Goal: Find specific page/section: Find specific page/section

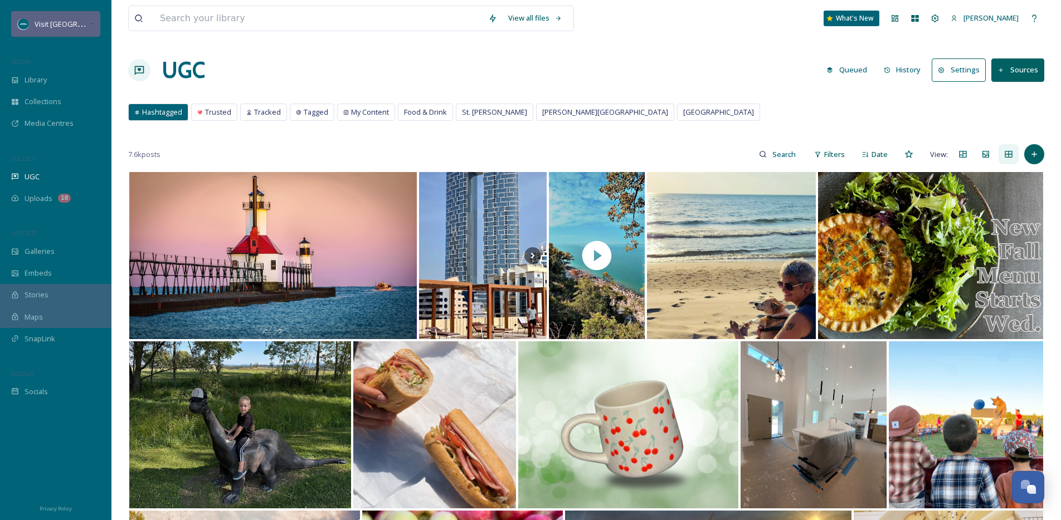
click at [54, 20] on span "Visit [GEOGRAPHIC_DATA][US_STATE]" at bounding box center [97, 23] width 124 height 11
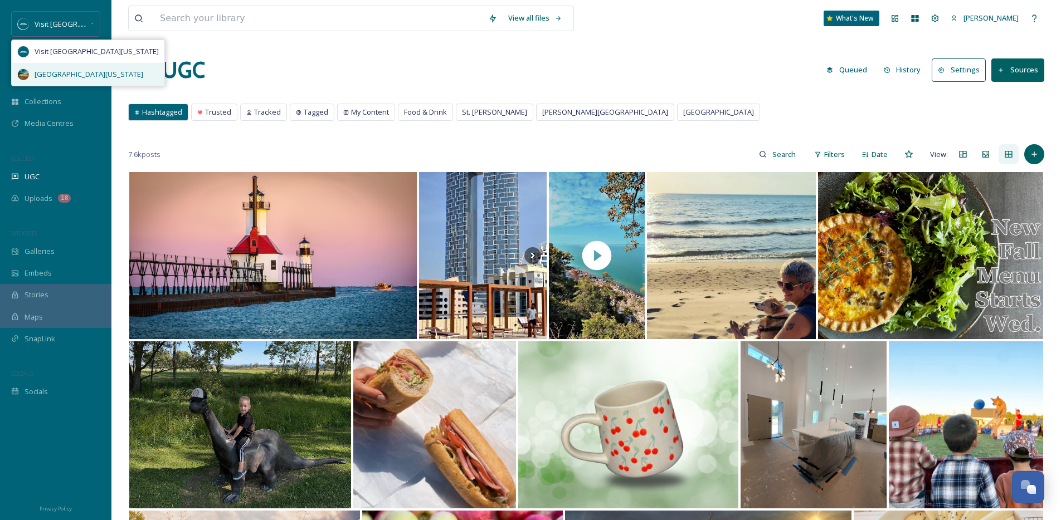
click at [73, 76] on span "[GEOGRAPHIC_DATA][US_STATE]" at bounding box center [89, 74] width 109 height 11
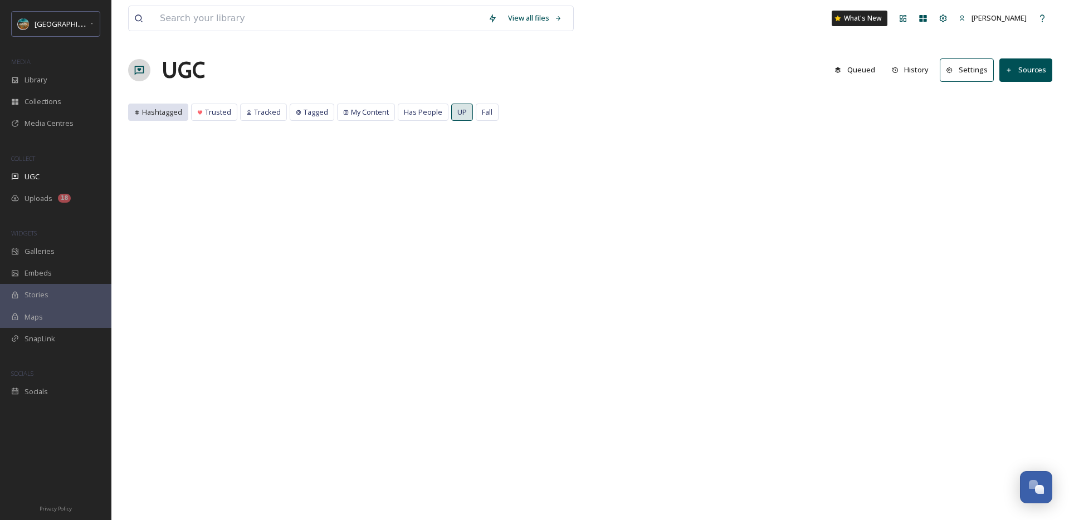
click at [162, 115] on span "Hashtagged" at bounding box center [162, 112] width 40 height 11
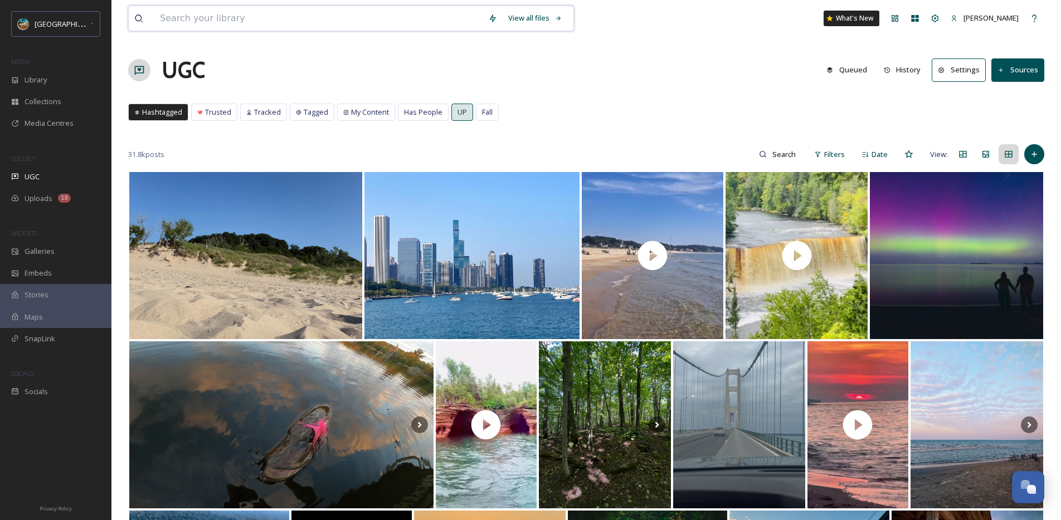
click at [274, 22] on input at bounding box center [318, 18] width 328 height 25
type input "manistique"
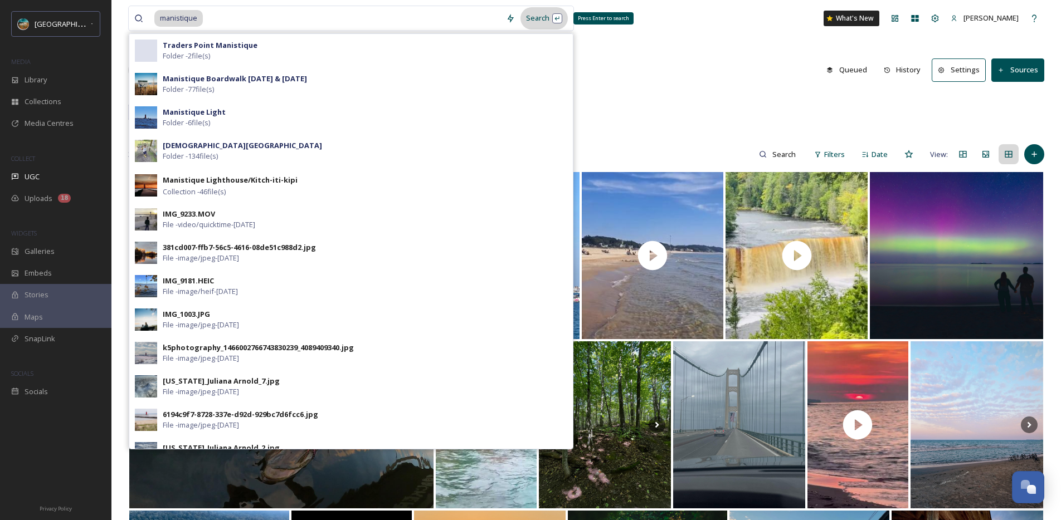
click at [539, 21] on div "Search Press Enter to search" at bounding box center [543, 18] width 47 height 22
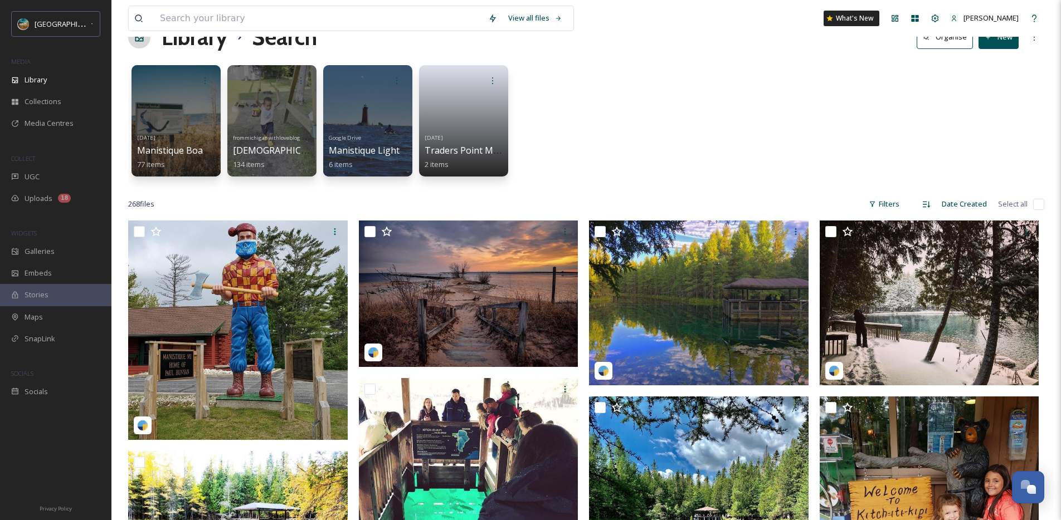
scroll to position [53, 0]
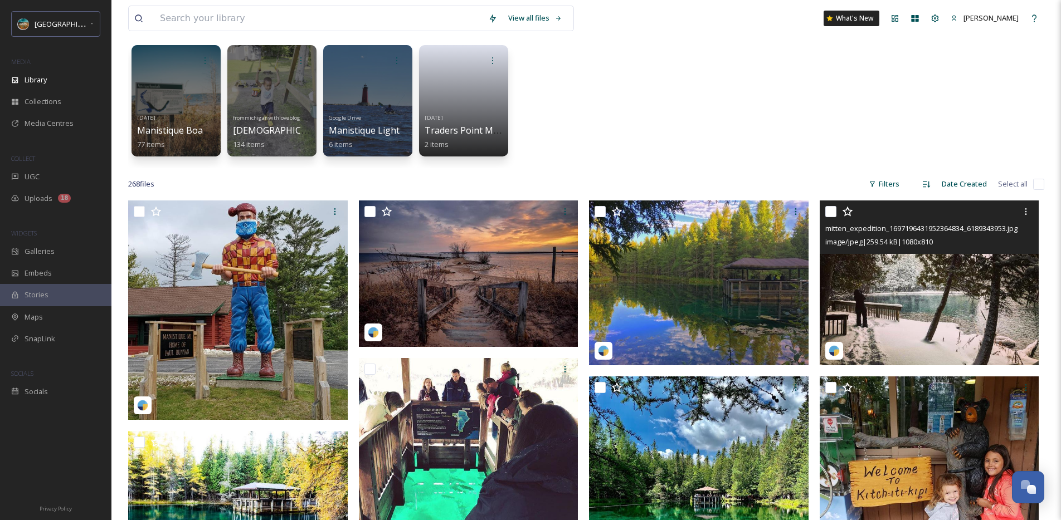
click at [888, 270] on img at bounding box center [930, 283] width 220 height 165
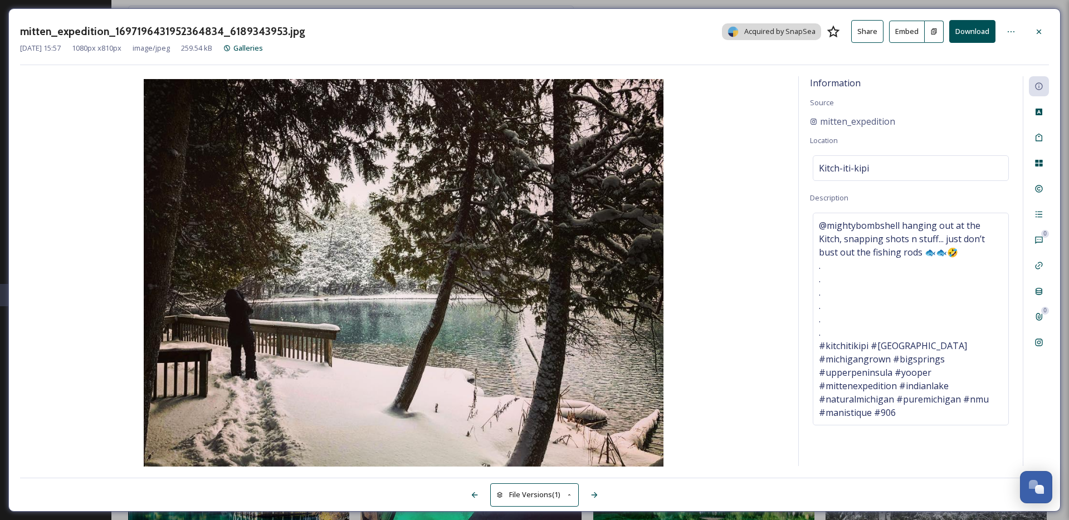
click at [1024, 30] on div "mitten_expedition_1697196431952364834_6189343953.jpg Acquired by SnapSea Share …" at bounding box center [534, 31] width 1029 height 23
click at [1026, 31] on div "mitten_expedition_1697196431952364834_6189343953.jpg Acquired by SnapSea Share …" at bounding box center [534, 31] width 1029 height 23
click at [1029, 28] on div at bounding box center [1039, 32] width 20 height 20
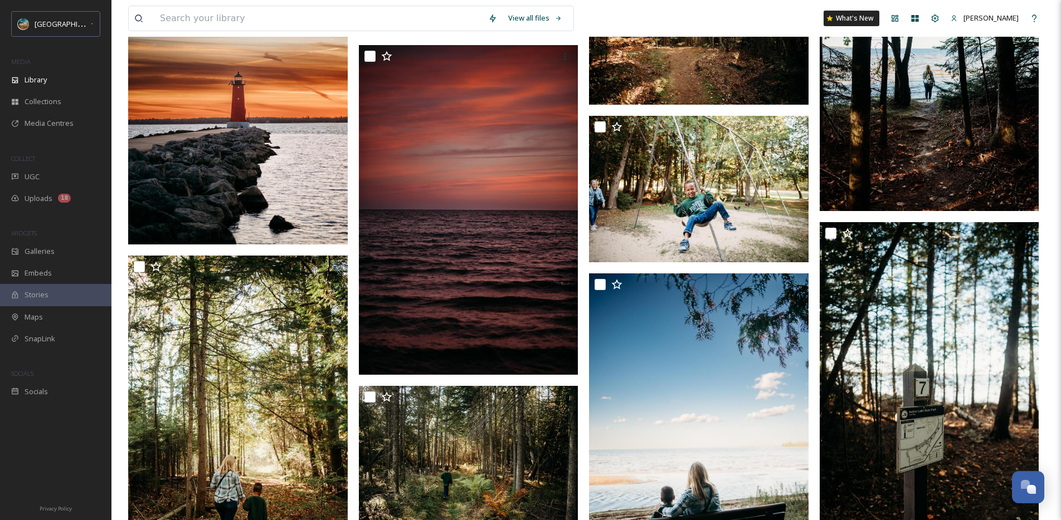
scroll to position [4740, 0]
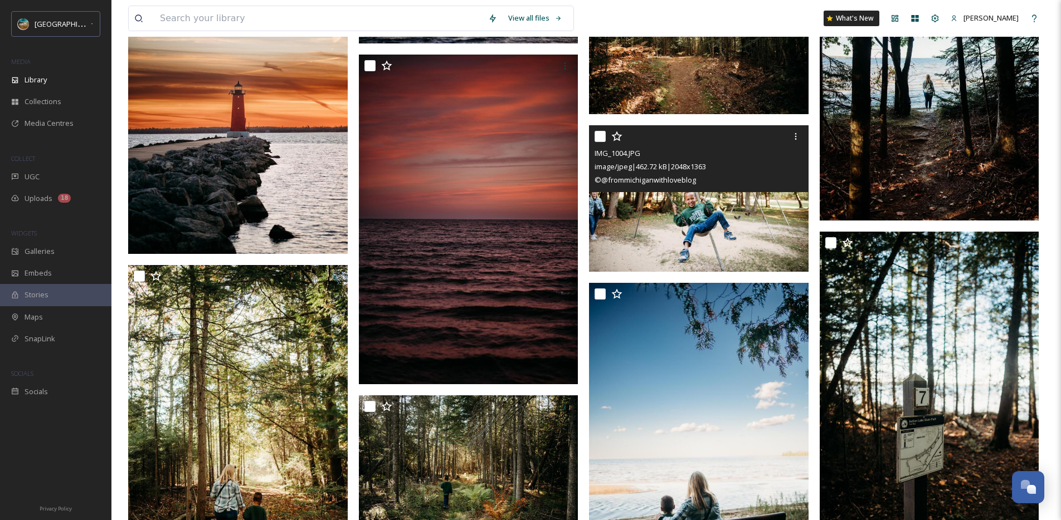
click at [717, 212] on img at bounding box center [699, 198] width 220 height 146
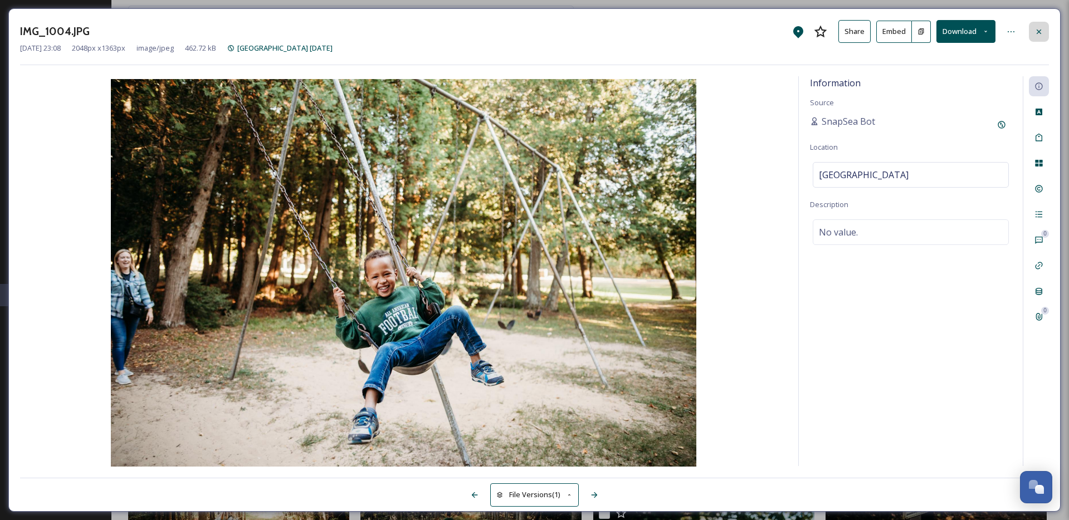
click at [1031, 28] on div at bounding box center [1039, 32] width 20 height 20
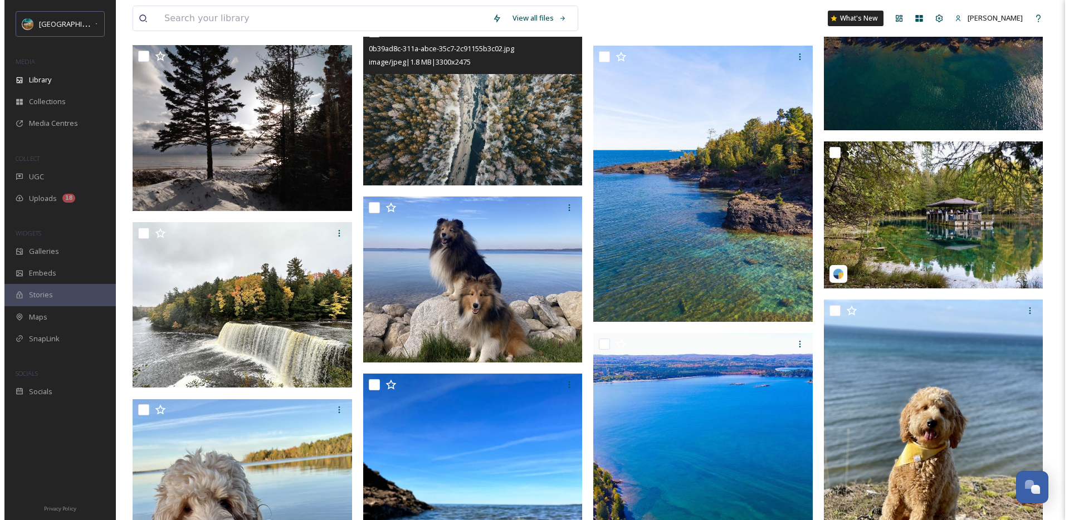
scroll to position [16516, 0]
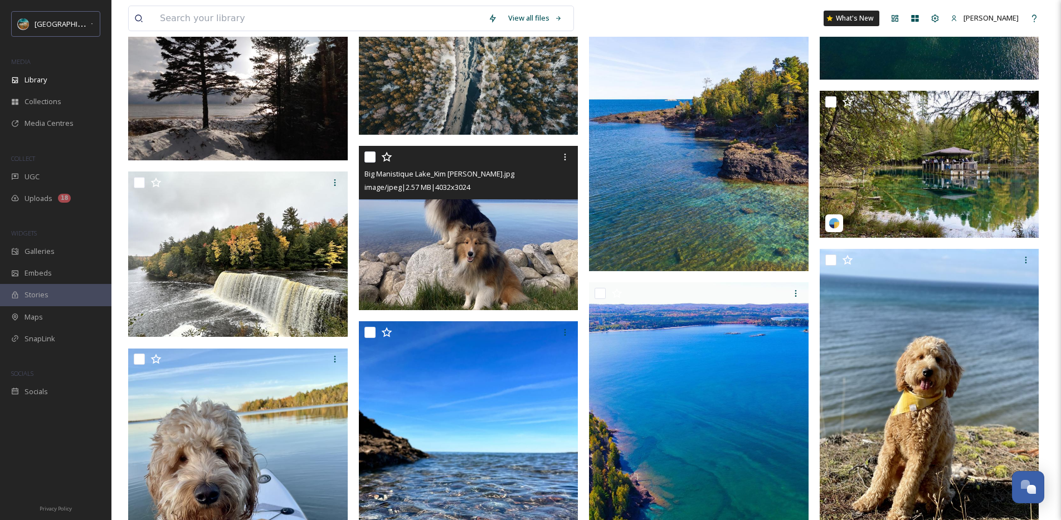
click at [507, 263] on img at bounding box center [469, 228] width 220 height 165
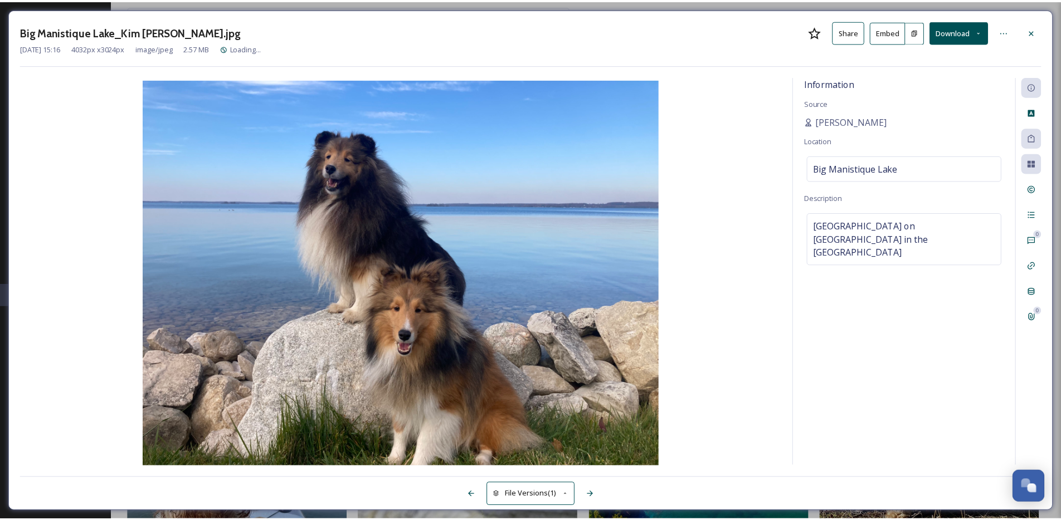
scroll to position [16518, 0]
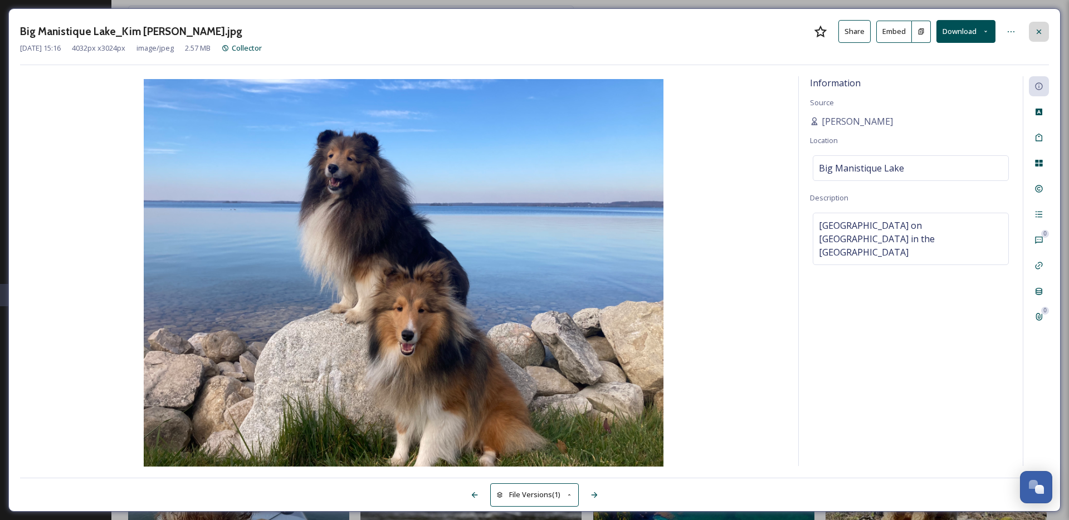
click at [1036, 27] on icon at bounding box center [1039, 31] width 9 height 9
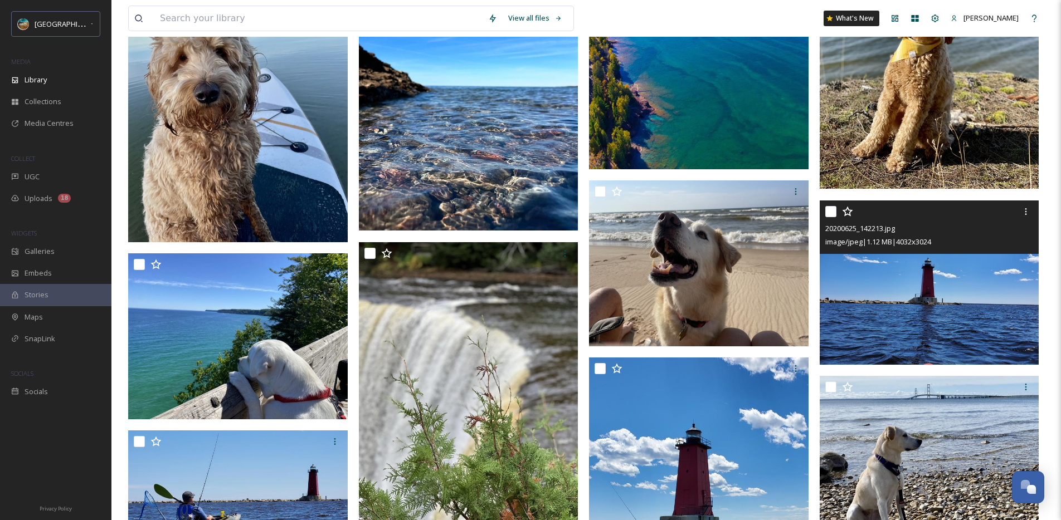
scroll to position [17126, 0]
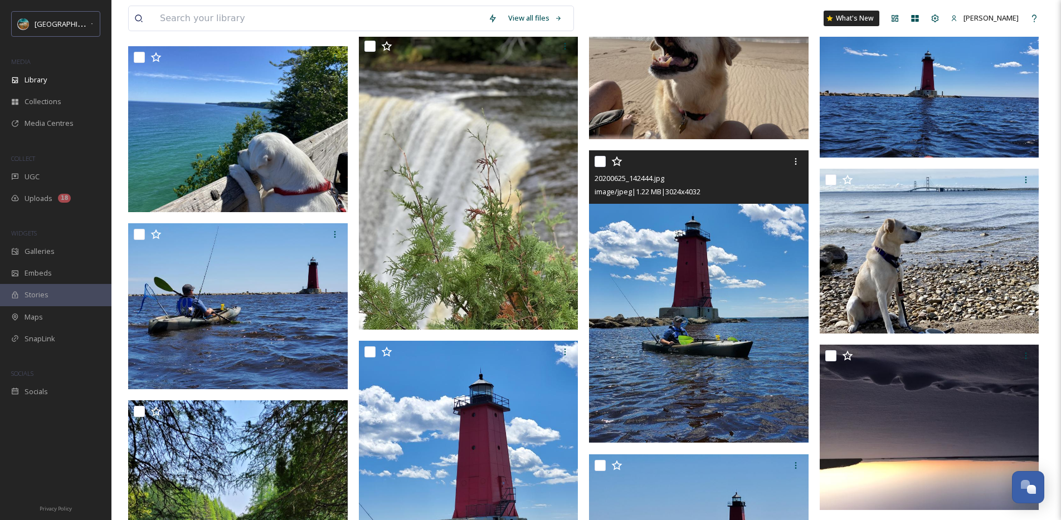
click at [738, 296] on img at bounding box center [699, 296] width 220 height 293
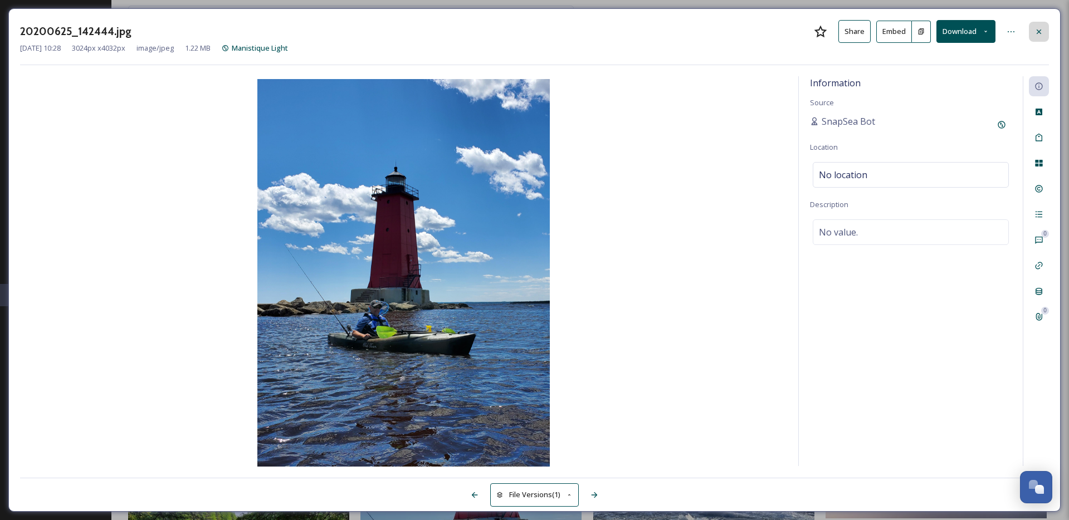
click at [1029, 28] on div at bounding box center [1039, 32] width 20 height 20
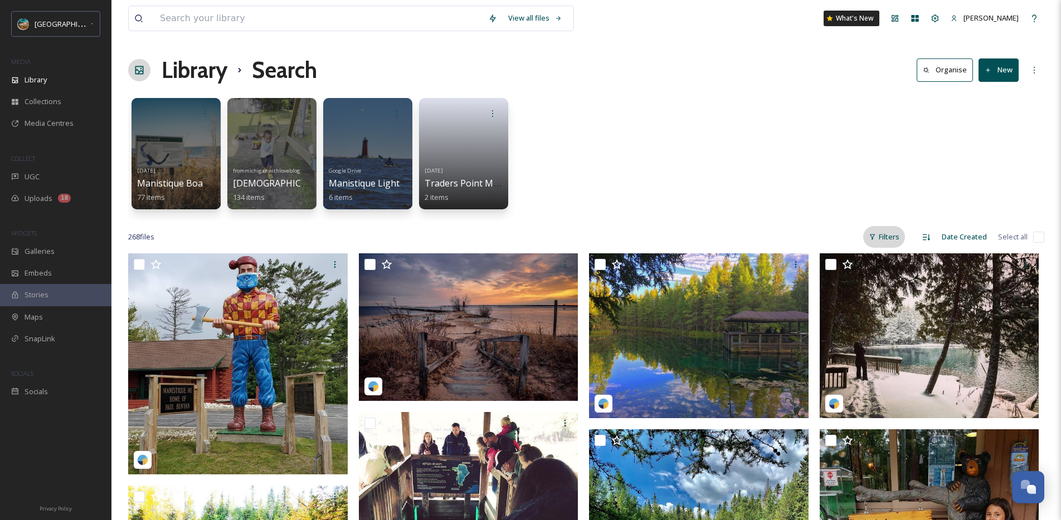
click at [887, 238] on div "Filters" at bounding box center [884, 237] width 42 height 22
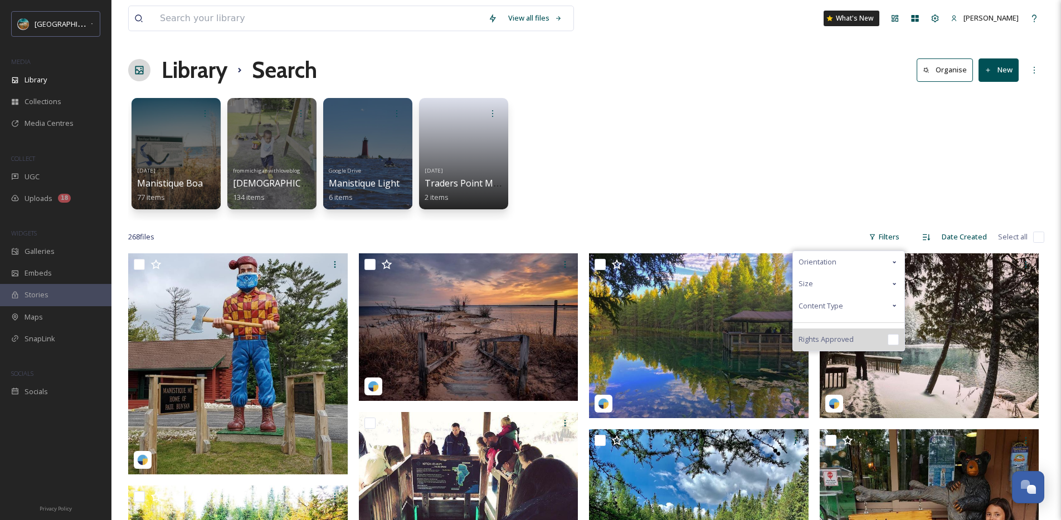
click at [896, 339] on input "checkbox" at bounding box center [893, 339] width 11 height 11
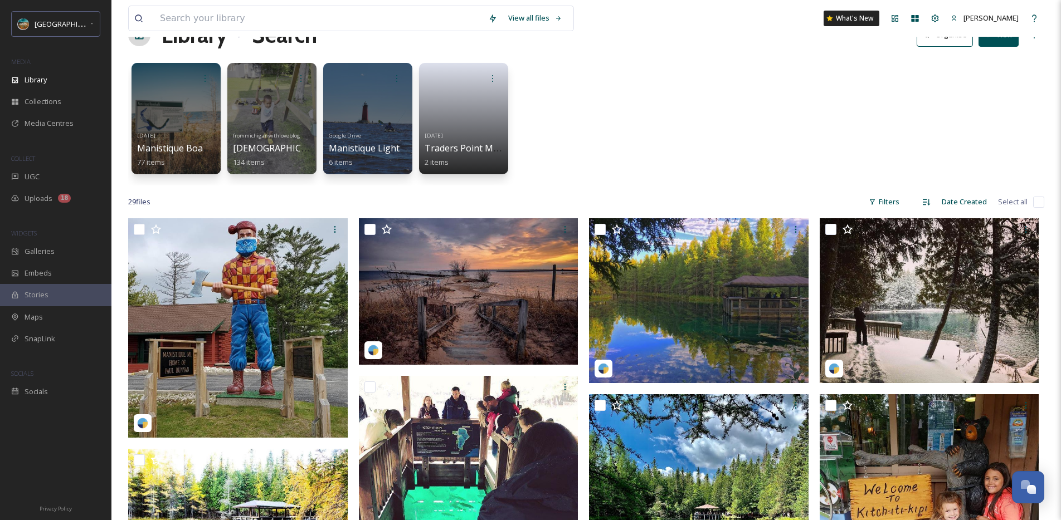
scroll to position [113, 0]
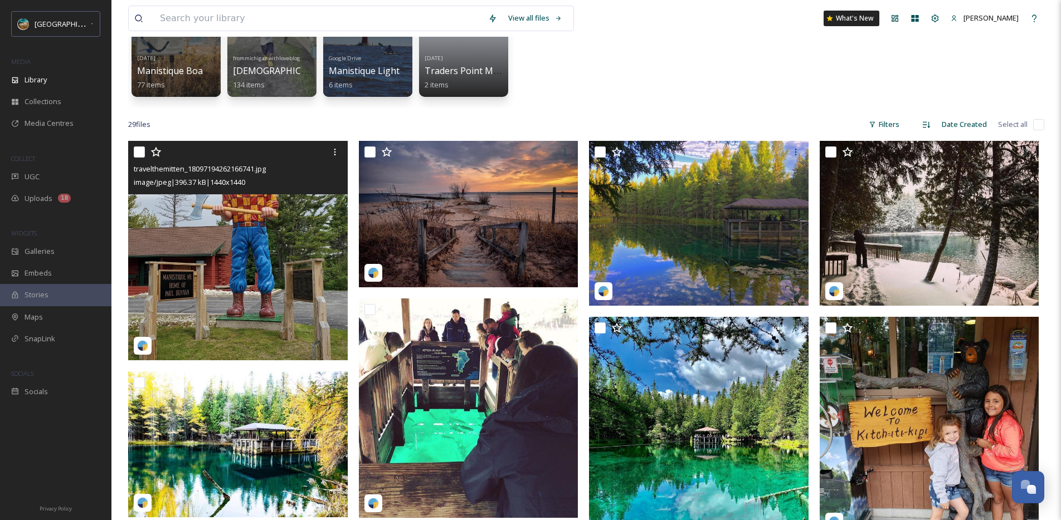
click at [186, 300] on img at bounding box center [238, 251] width 220 height 220
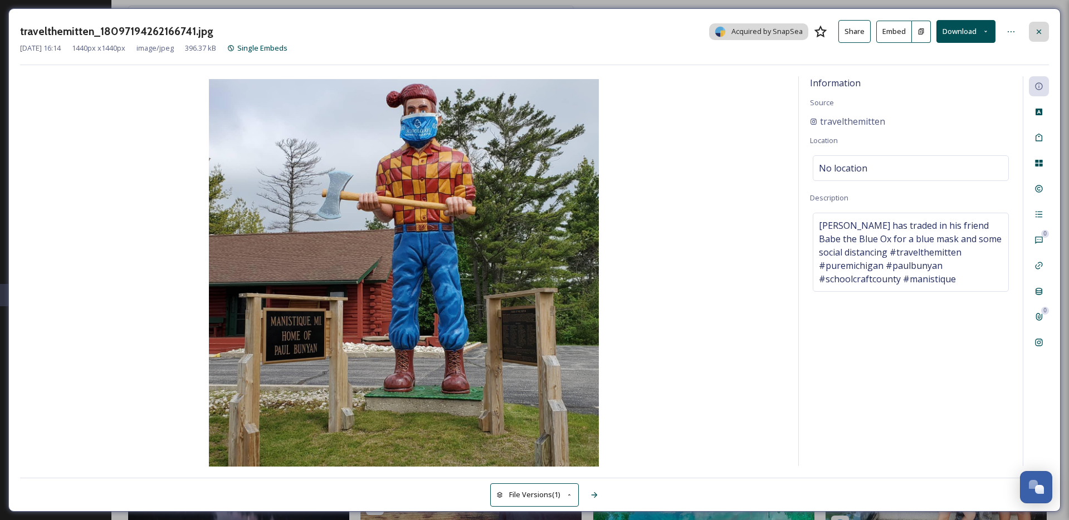
click at [1041, 34] on icon at bounding box center [1039, 31] width 9 height 9
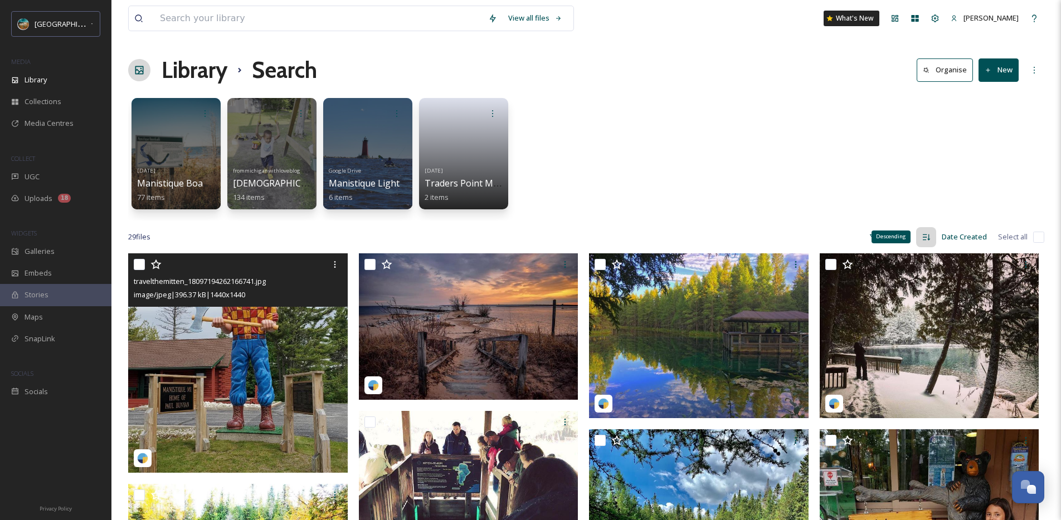
click at [926, 238] on icon at bounding box center [926, 237] width 9 height 9
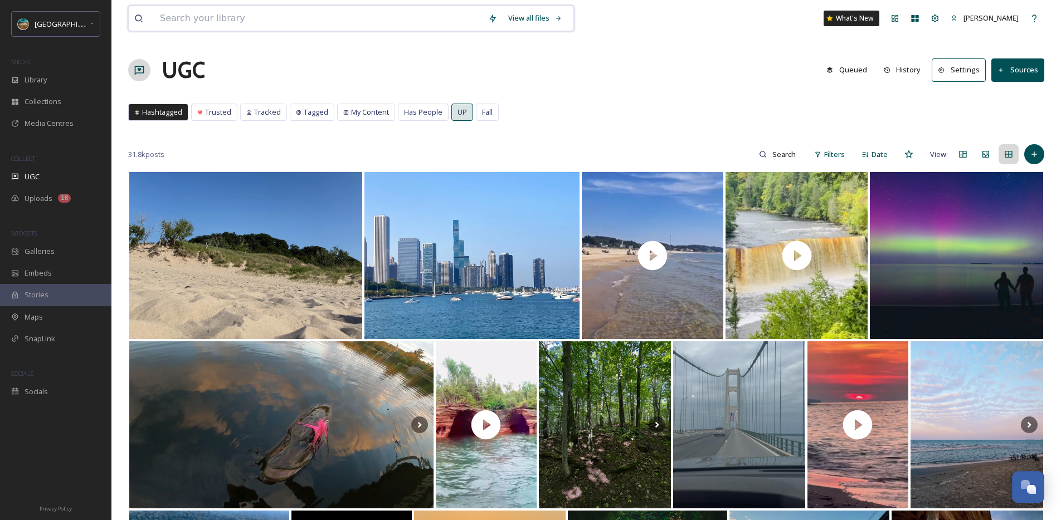
click at [364, 22] on input at bounding box center [318, 18] width 328 height 25
type input "manistique"
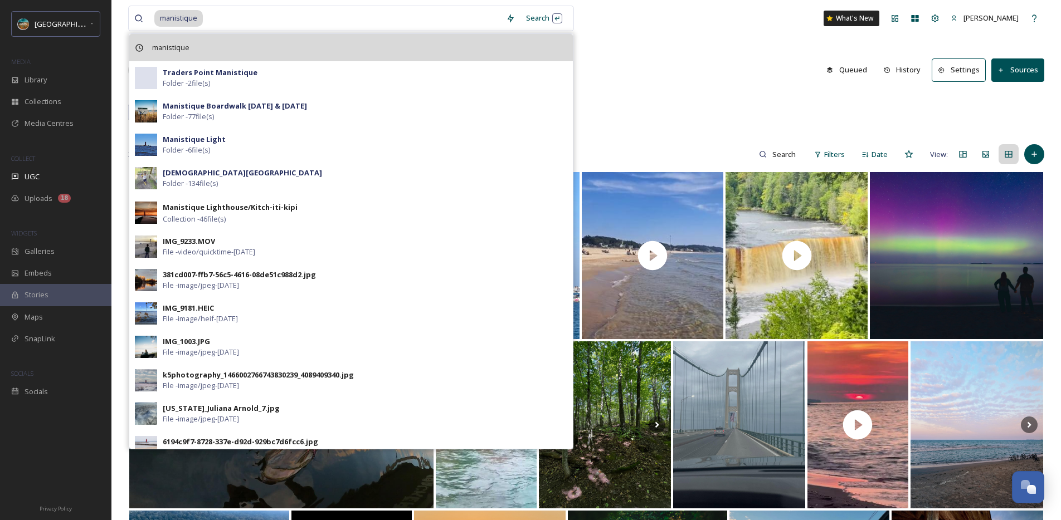
click at [378, 47] on div "manistique" at bounding box center [351, 47] width 444 height 27
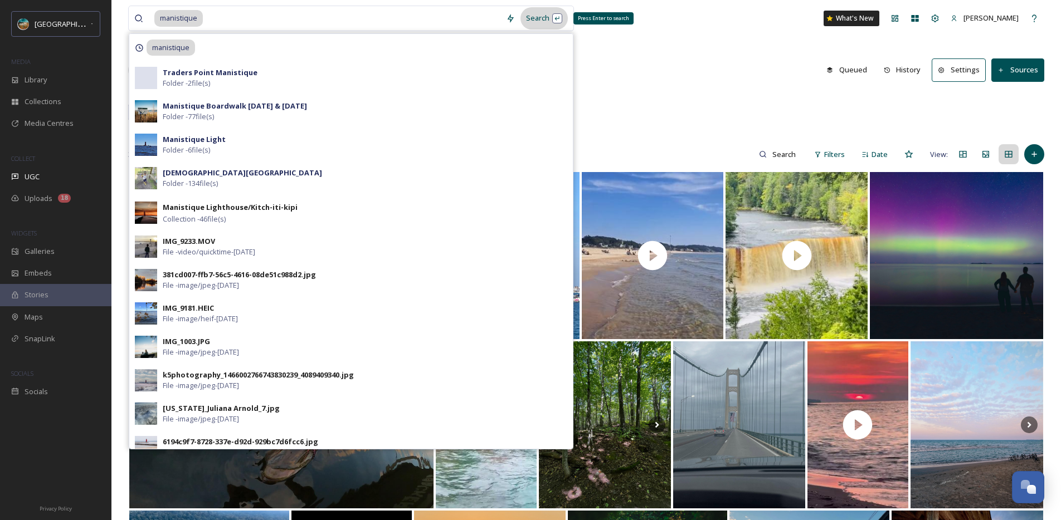
click at [527, 19] on div "Search Press Enter to search" at bounding box center [543, 18] width 47 height 22
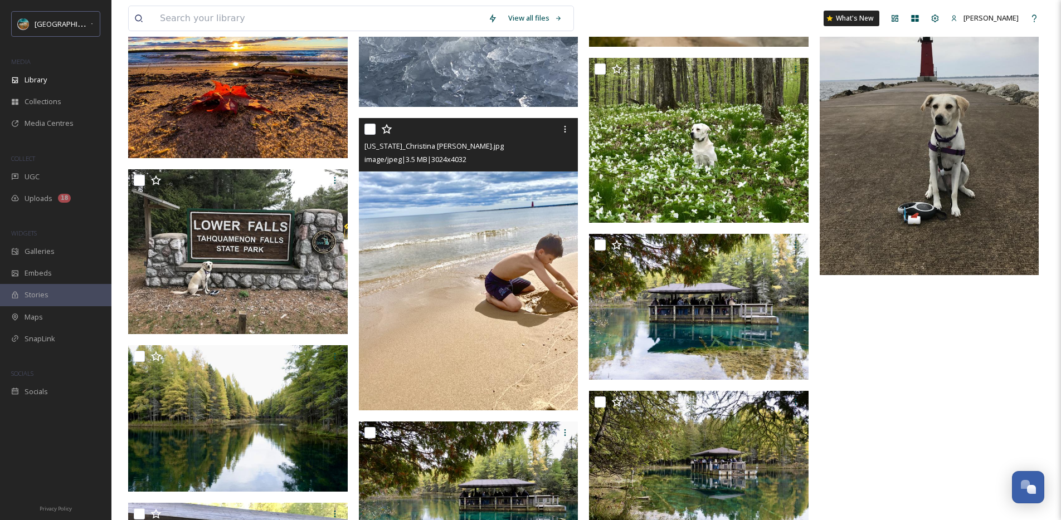
scroll to position [18869, 0]
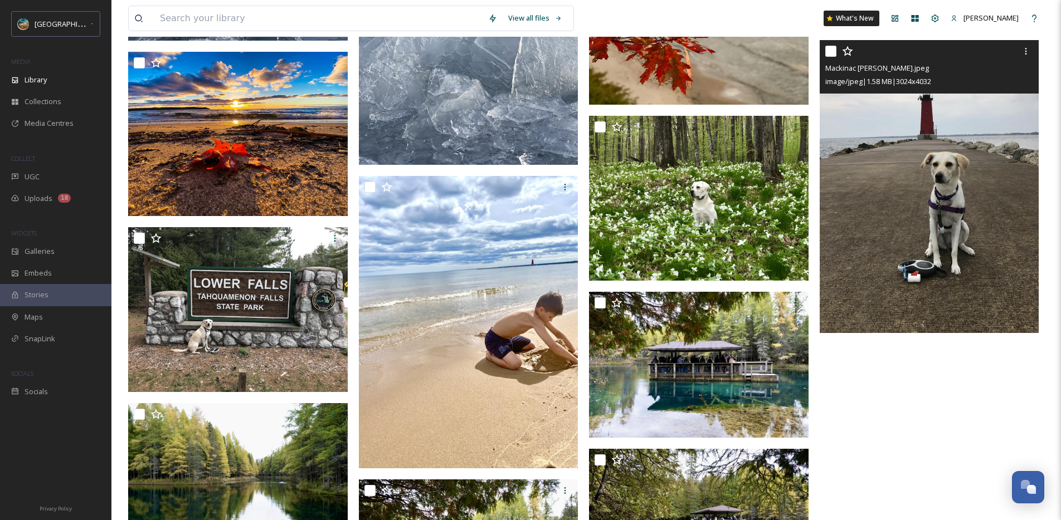
click at [869, 206] on img at bounding box center [930, 186] width 220 height 293
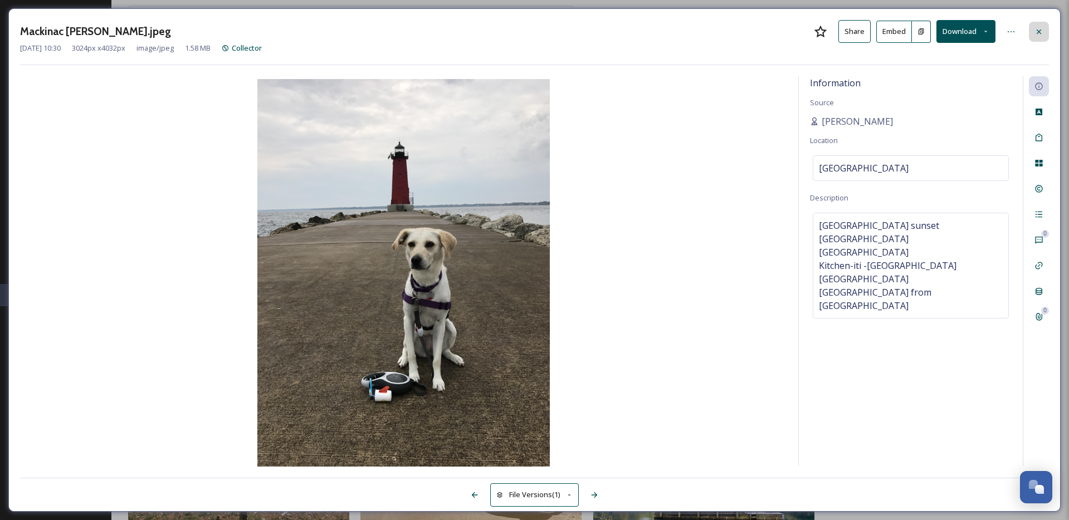
click at [1039, 35] on icon at bounding box center [1039, 31] width 9 height 9
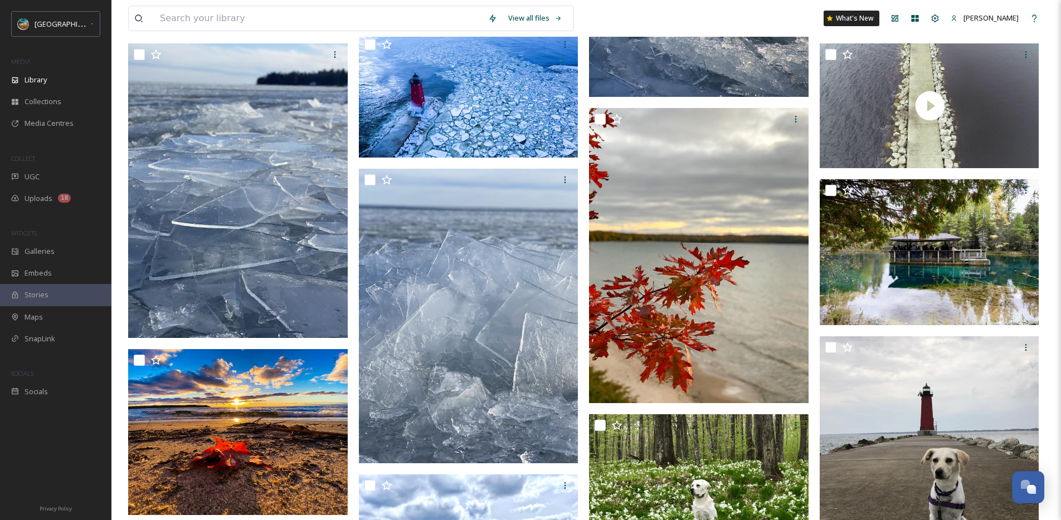
scroll to position [18661, 0]
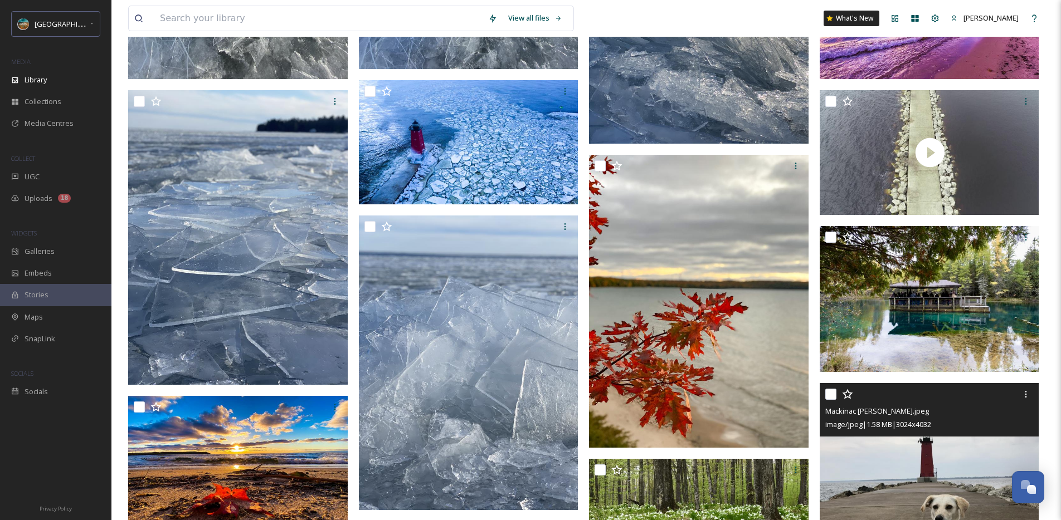
click at [894, 450] on img at bounding box center [930, 529] width 220 height 293
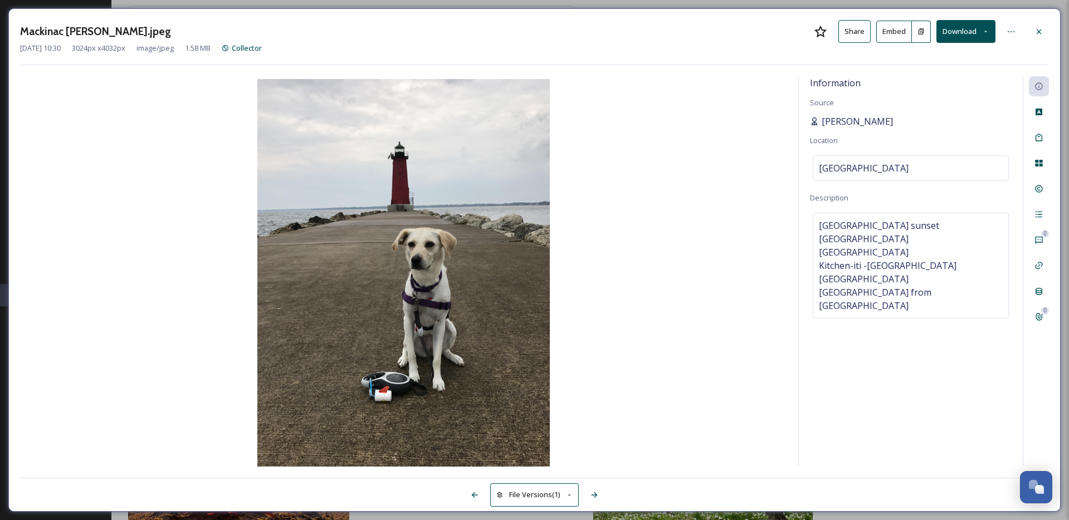
click at [846, 124] on span "[PERSON_NAME]" at bounding box center [857, 121] width 71 height 13
click at [1042, 30] on icon at bounding box center [1039, 31] width 9 height 9
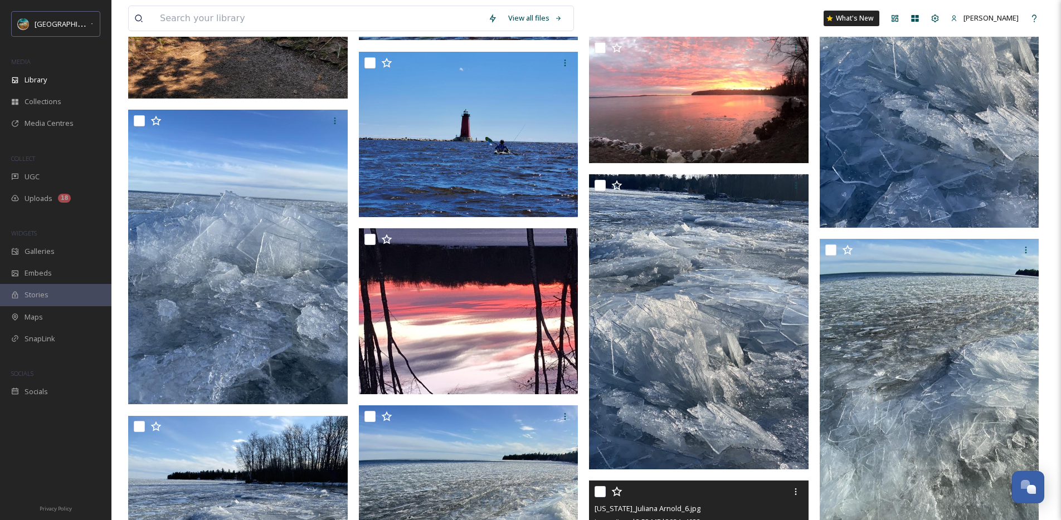
scroll to position [17437, 0]
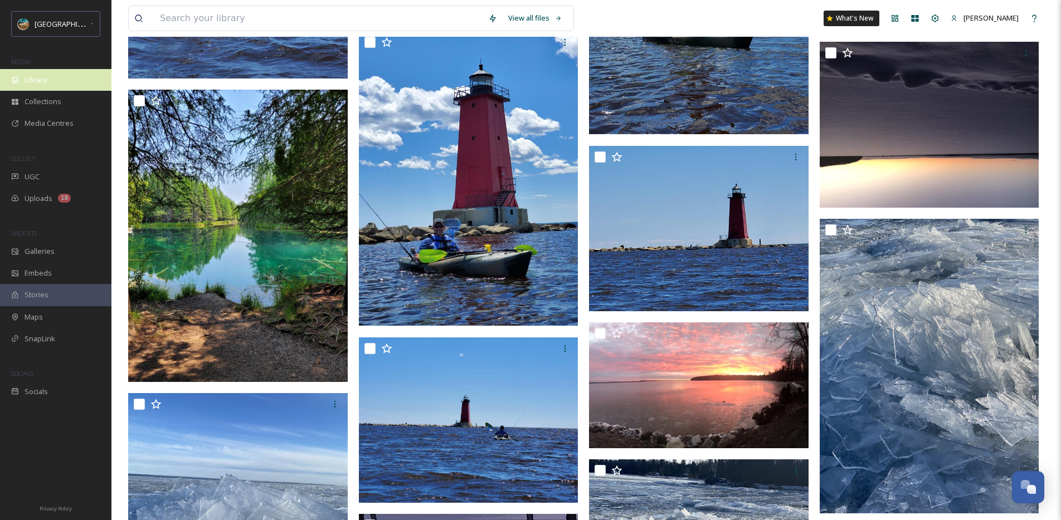
click at [53, 77] on div "Library" at bounding box center [55, 80] width 111 height 22
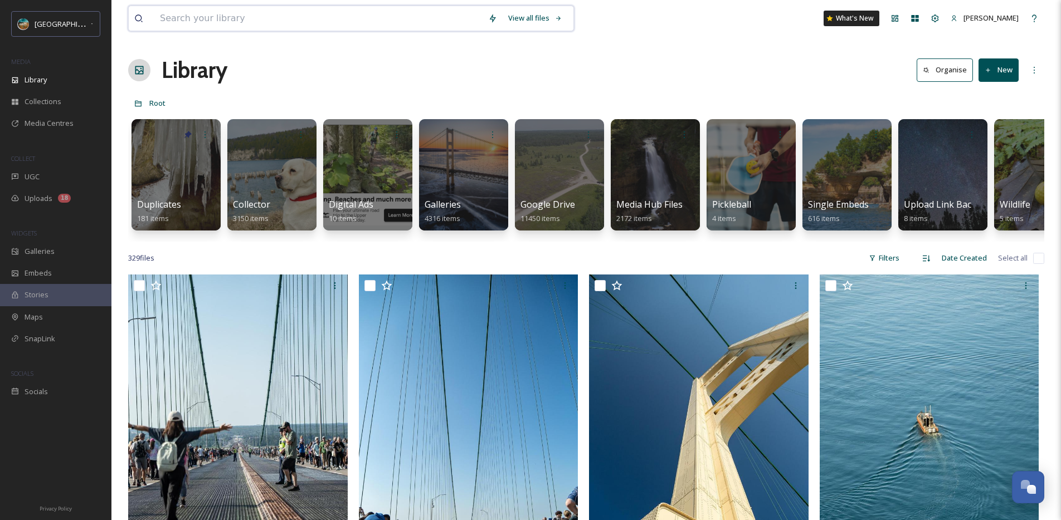
click at [230, 13] on input at bounding box center [318, 18] width 328 height 25
type input "manistique"
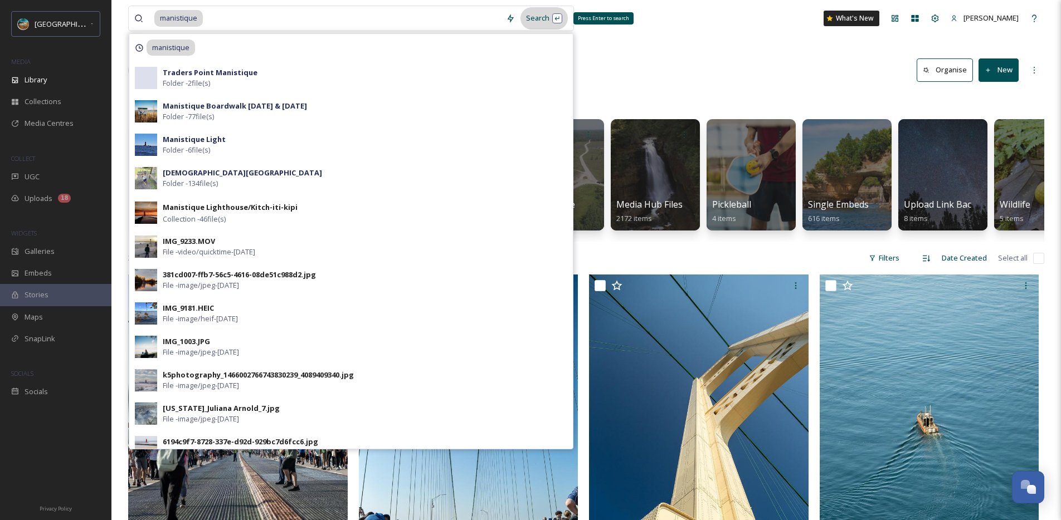
click at [537, 24] on div "Search Press Enter to search" at bounding box center [543, 18] width 47 height 22
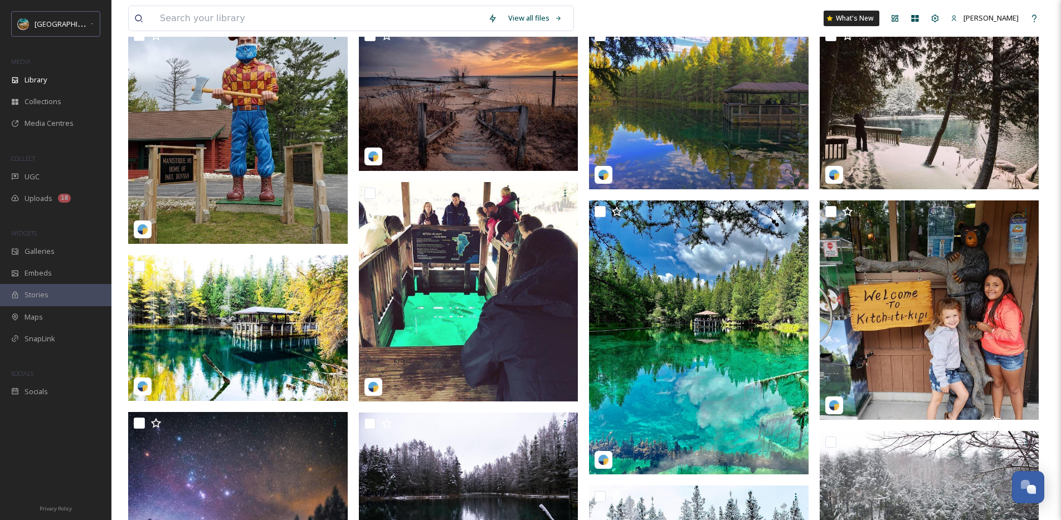
scroll to position [232, 0]
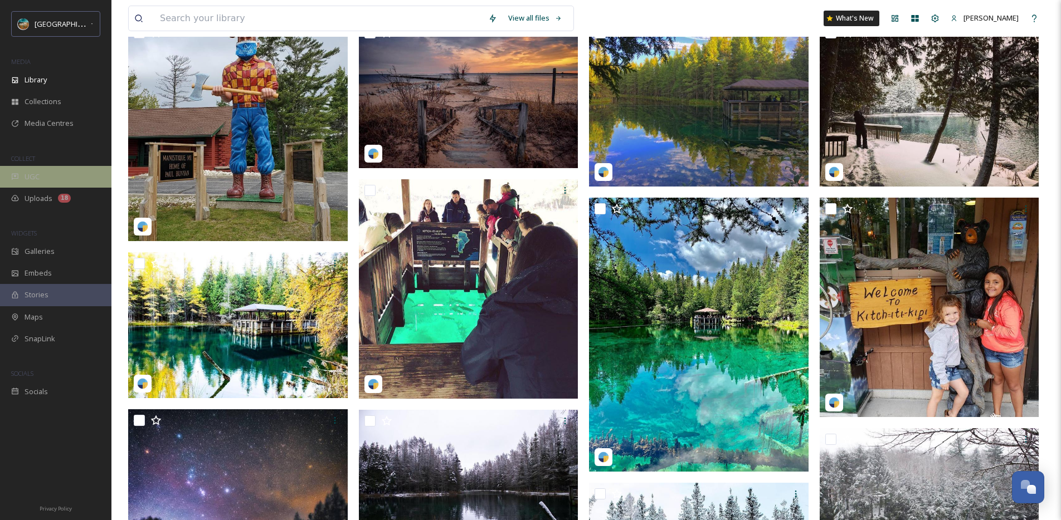
click at [32, 183] on div "UGC" at bounding box center [55, 177] width 111 height 22
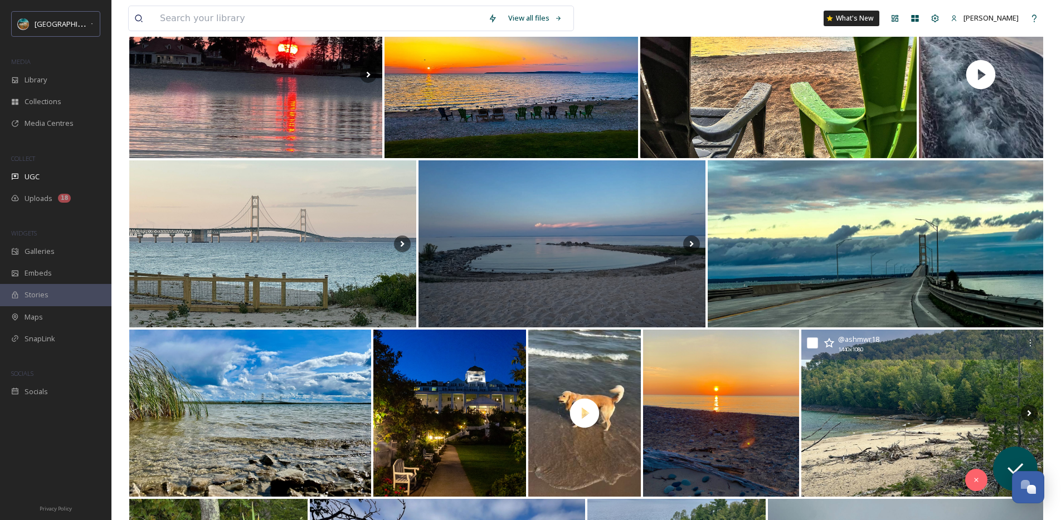
scroll to position [3854, 0]
